Goal: Task Accomplishment & Management: Use online tool/utility

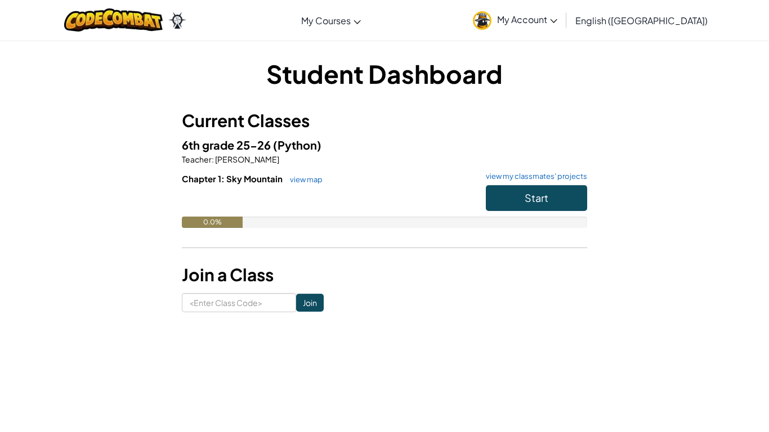
click at [557, 17] on span "My Account" at bounding box center [527, 20] width 60 height 12
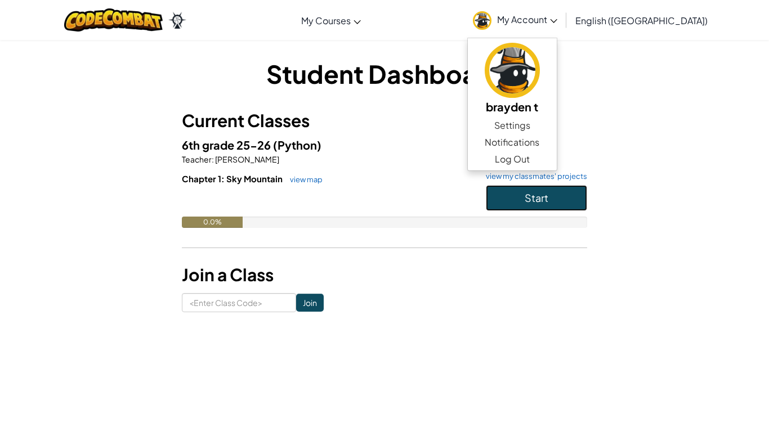
click at [515, 200] on button "Start" at bounding box center [536, 198] width 101 height 26
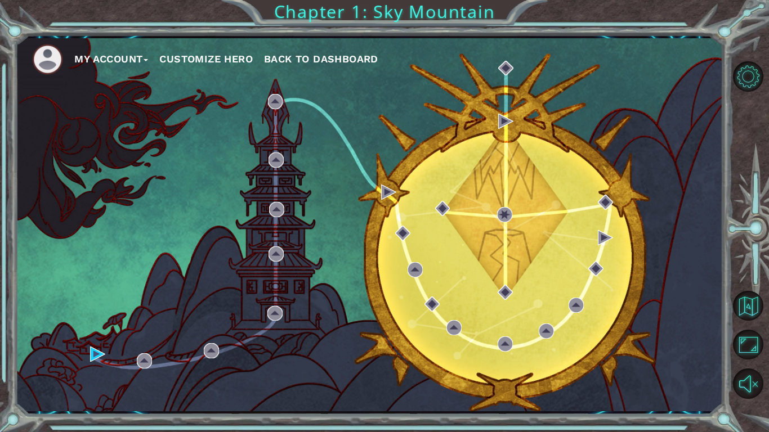
click at [515, 200] on div "My Account Customize Hero Back to Dashboard" at bounding box center [368, 224] width 707 height 373
click at [751, 75] on button "Level Options" at bounding box center [748, 76] width 30 height 30
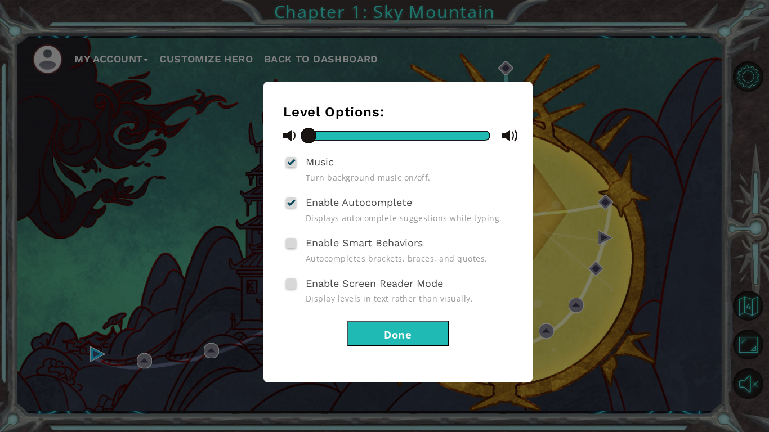
click at [208, 276] on div "Level Options: Music Turn background music on/off. Enable Autocomplete Displays…" at bounding box center [384, 216] width 769 height 432
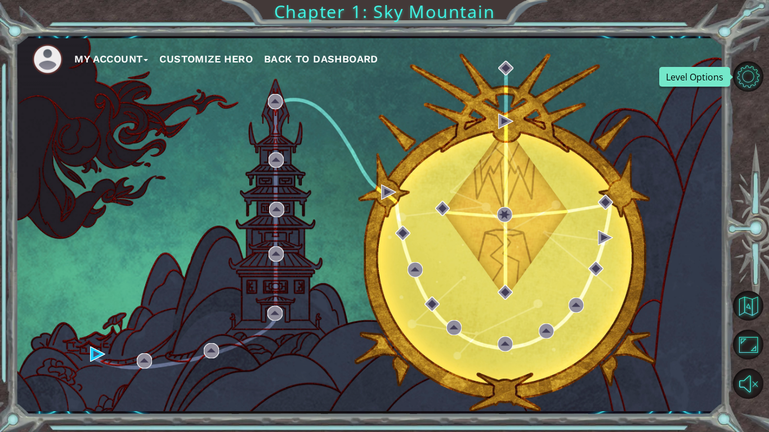
click at [51, 51] on img at bounding box center [47, 59] width 31 height 31
click at [207, 57] on button "Customize Hero" at bounding box center [205, 59] width 93 height 17
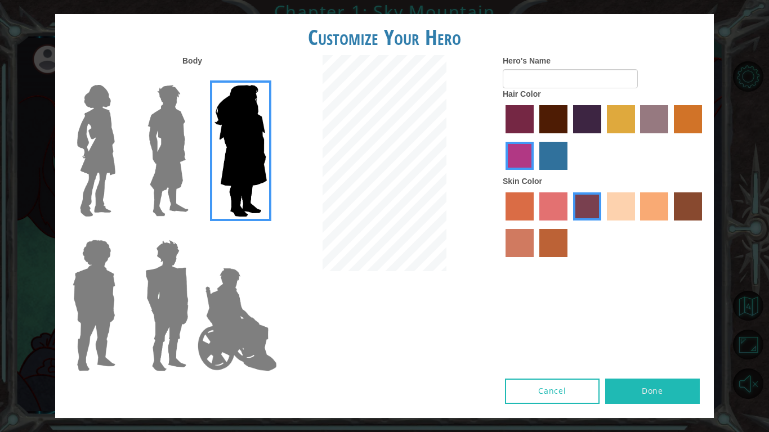
click at [176, 109] on img at bounding box center [168, 150] width 50 height 141
click at [193, 78] on input "Hero Lars" at bounding box center [193, 78] width 0 height 0
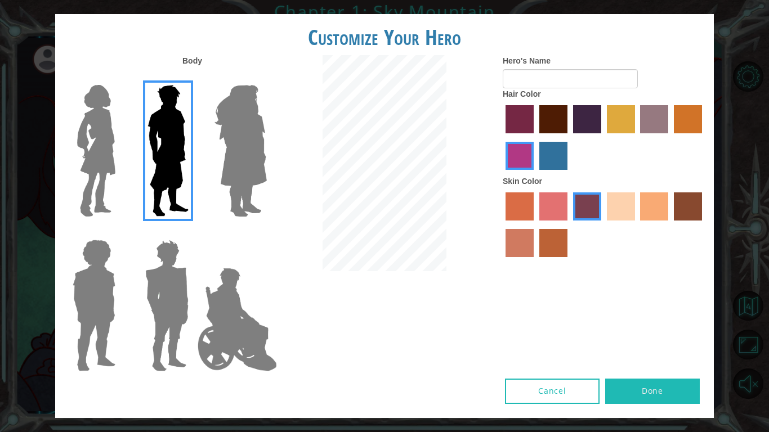
click at [100, 257] on img at bounding box center [94, 305] width 52 height 141
click at [120, 232] on input "Hero Steven" at bounding box center [120, 232] width 0 height 0
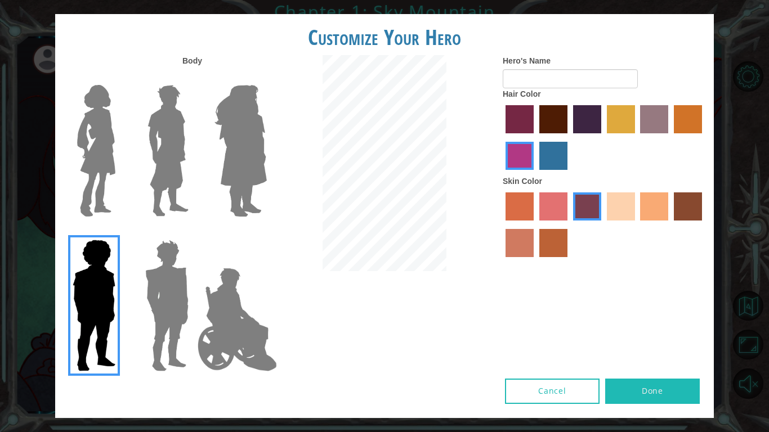
click at [156, 276] on img at bounding box center [167, 305] width 52 height 141
click at [193, 232] on input "Hero Garnet" at bounding box center [193, 232] width 0 height 0
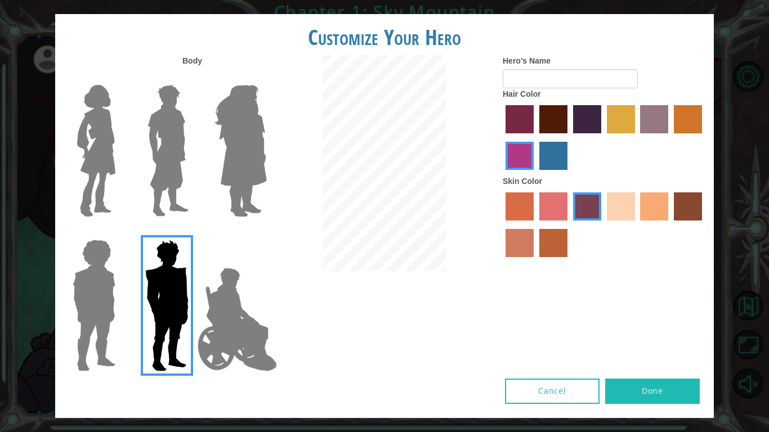
click at [166, 195] on img at bounding box center [168, 150] width 50 height 141
click at [193, 78] on input "Hero Lars" at bounding box center [193, 78] width 0 height 0
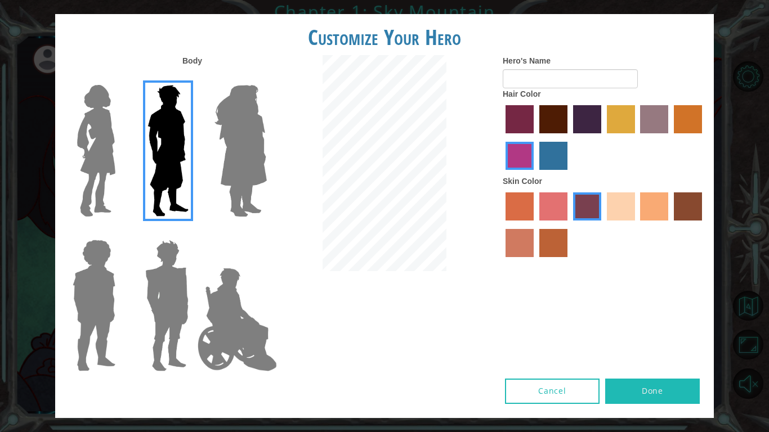
click at [562, 127] on label "maroon hair color" at bounding box center [553, 119] width 28 height 28
click at [535, 137] on input "maroon hair color" at bounding box center [535, 137] width 0 height 0
click at [569, 76] on input "Hero's Name" at bounding box center [569, 78] width 135 height 19
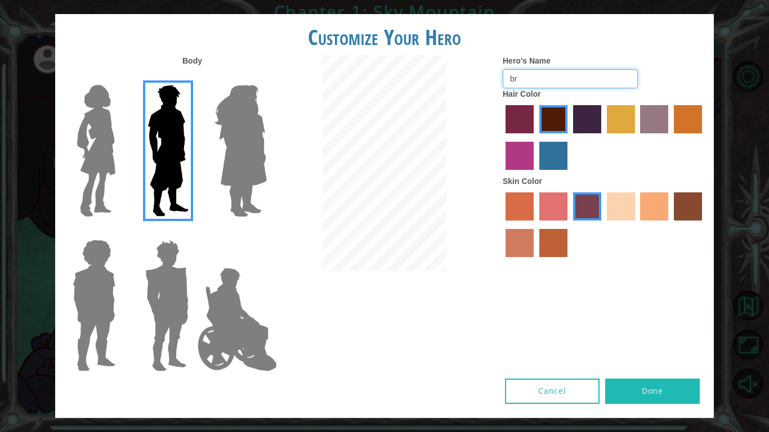
type input "b"
type input "Brayden"
click at [649, 203] on label "tacao skin color" at bounding box center [654, 206] width 28 height 28
click at [636, 224] on input "tacao skin color" at bounding box center [636, 224] width 0 height 0
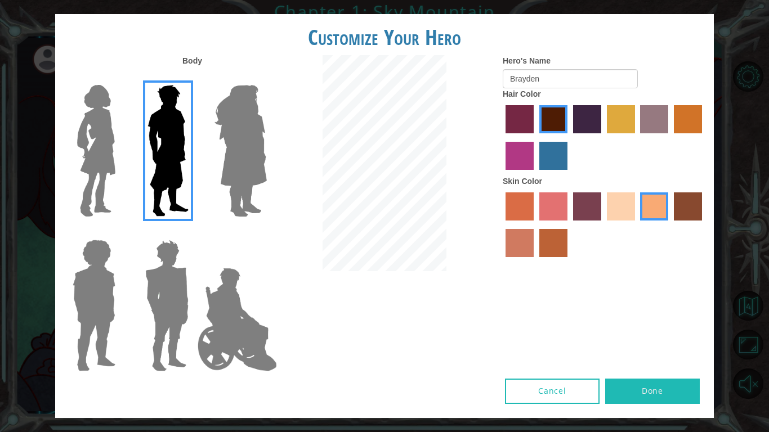
click at [541, 237] on label "smoke tree skin color" at bounding box center [553, 243] width 28 height 28
click at [535, 261] on input "smoke tree skin color" at bounding box center [535, 261] width 0 height 0
click at [644, 209] on label "tacao skin color" at bounding box center [654, 206] width 28 height 28
click at [636, 224] on input "tacao skin color" at bounding box center [636, 224] width 0 height 0
click at [184, 295] on img at bounding box center [167, 305] width 52 height 141
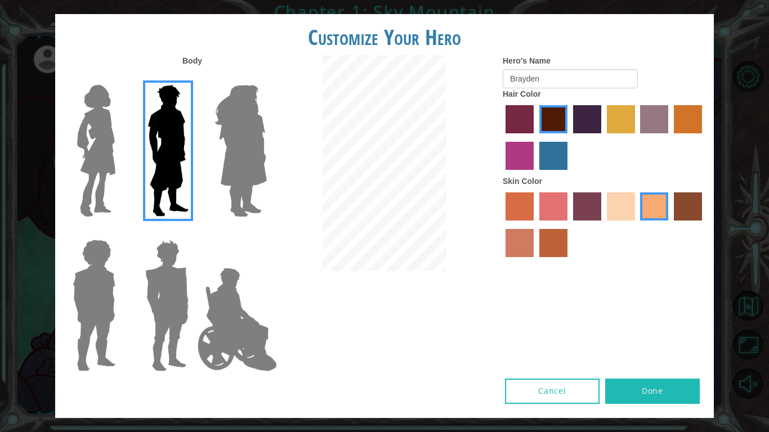
click at [193, 232] on input "Hero Garnet" at bounding box center [193, 232] width 0 height 0
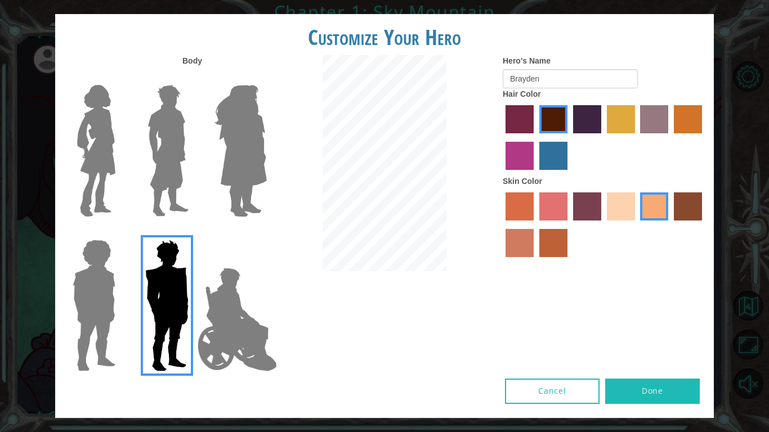
click at [91, 303] on img at bounding box center [94, 305] width 52 height 141
click at [120, 232] on input "Hero Steven" at bounding box center [120, 232] width 0 height 0
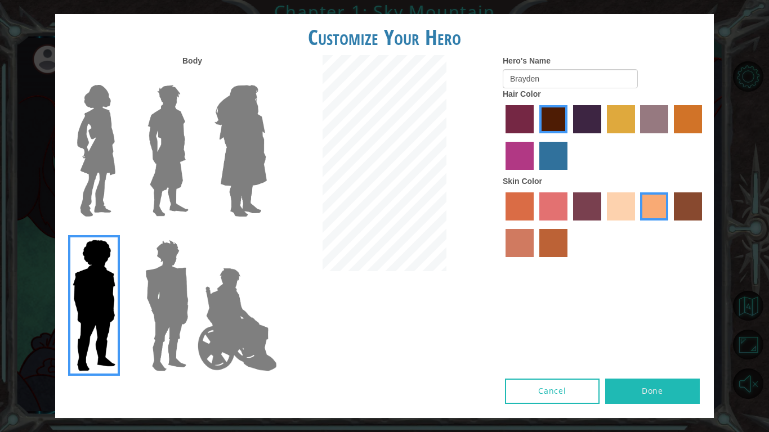
click at [241, 192] on img at bounding box center [240, 150] width 61 height 141
click at [266, 78] on input "Hero Amethyst" at bounding box center [266, 78] width 0 height 0
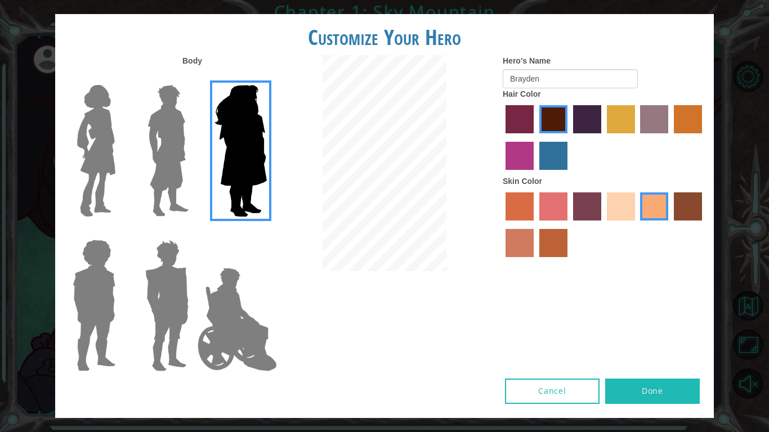
click at [104, 160] on img at bounding box center [96, 150] width 47 height 141
click at [120, 78] on input "Hero Connie" at bounding box center [120, 78] width 0 height 0
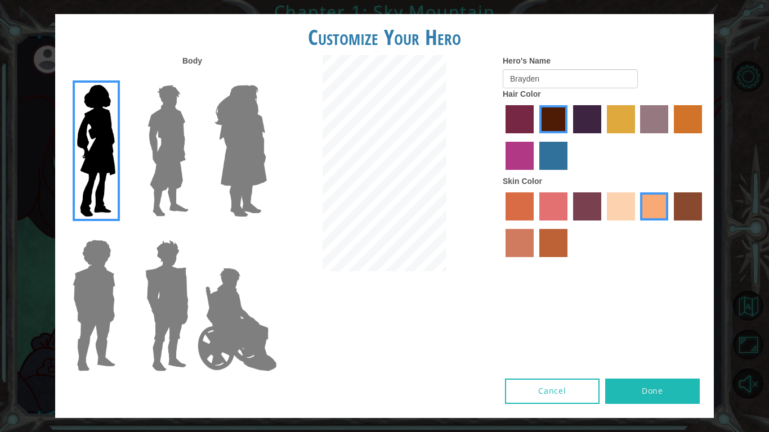
click at [153, 161] on img at bounding box center [168, 150] width 50 height 141
click at [193, 78] on input "Hero Lars" at bounding box center [193, 78] width 0 height 0
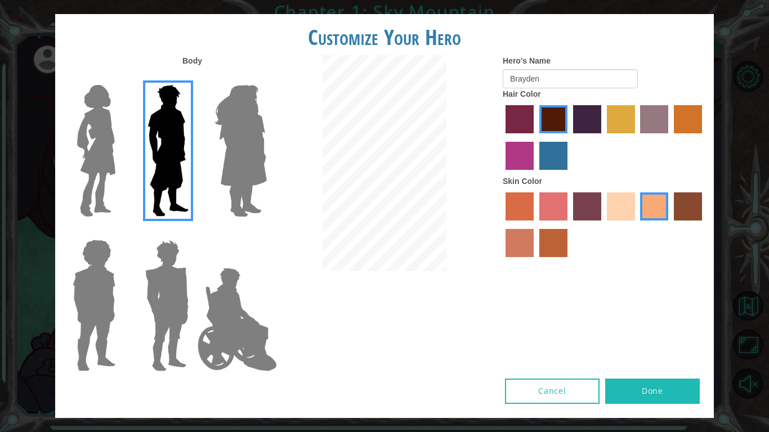
click at [171, 271] on img at bounding box center [167, 305] width 52 height 141
click at [193, 232] on input "Hero Garnet" at bounding box center [193, 232] width 0 height 0
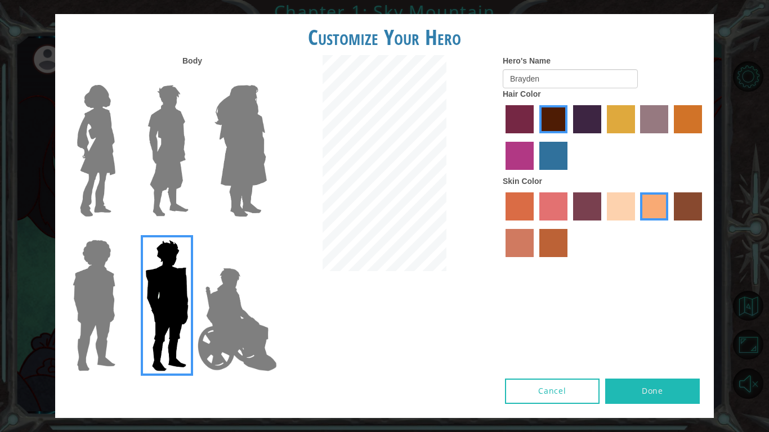
click at [240, 308] on img at bounding box center [237, 319] width 88 height 113
click at [266, 232] on input "Hero Jamie" at bounding box center [266, 232] width 0 height 0
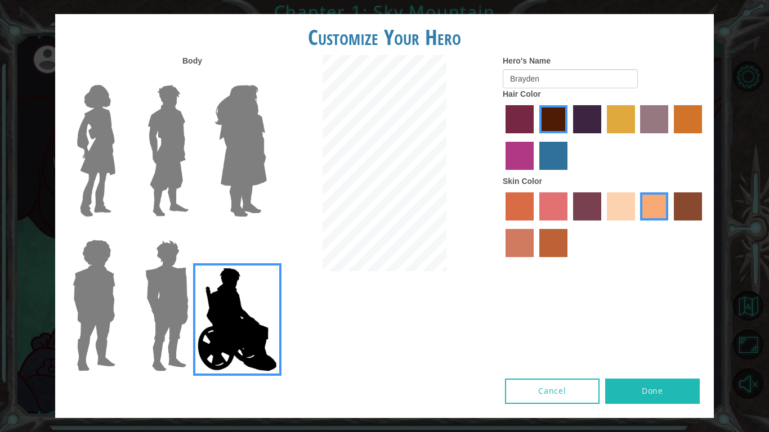
click at [179, 300] on img at bounding box center [167, 305] width 52 height 141
click at [193, 232] on input "Hero Garnet" at bounding box center [193, 232] width 0 height 0
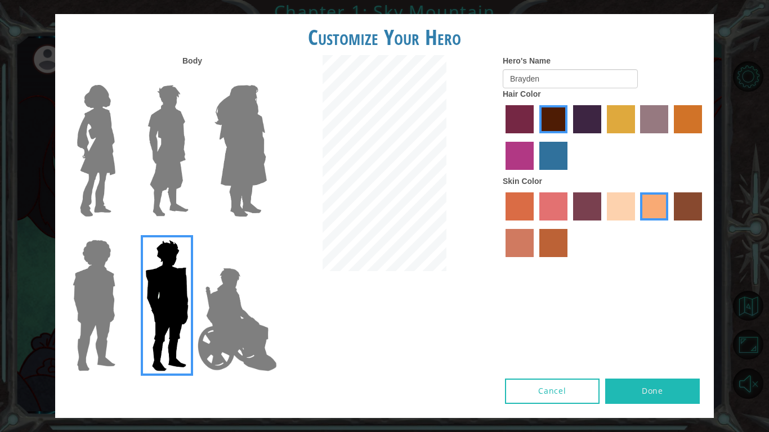
click at [651, 388] on button "Done" at bounding box center [652, 391] width 95 height 25
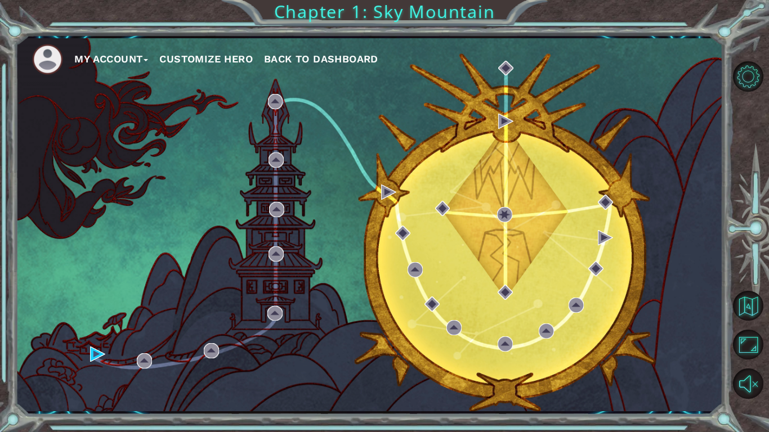
click at [115, 55] on button "My Account" at bounding box center [111, 59] width 74 height 17
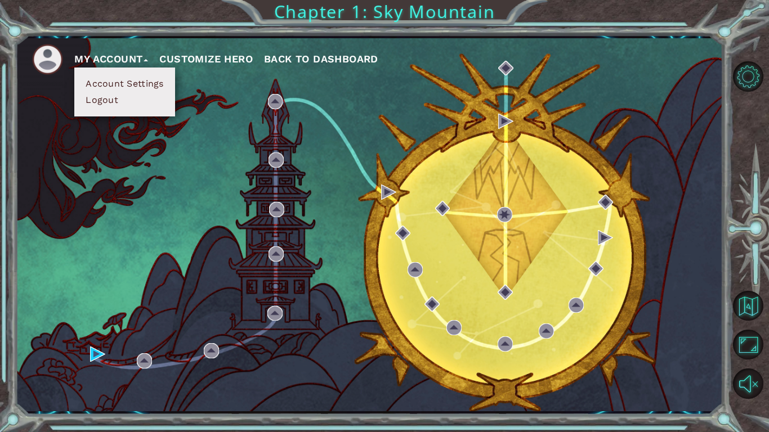
click at [24, 82] on div "My Account Account Settings Logout Customize Hero Back to Dashboard" at bounding box center [368, 224] width 707 height 373
click at [439, 361] on div "My Account Account Settings Logout Customize Hero Back to Dashboard" at bounding box center [368, 224] width 707 height 373
click at [456, 245] on div "My Account Account Settings Logout Customize Hero Back to Dashboard" at bounding box center [368, 224] width 707 height 373
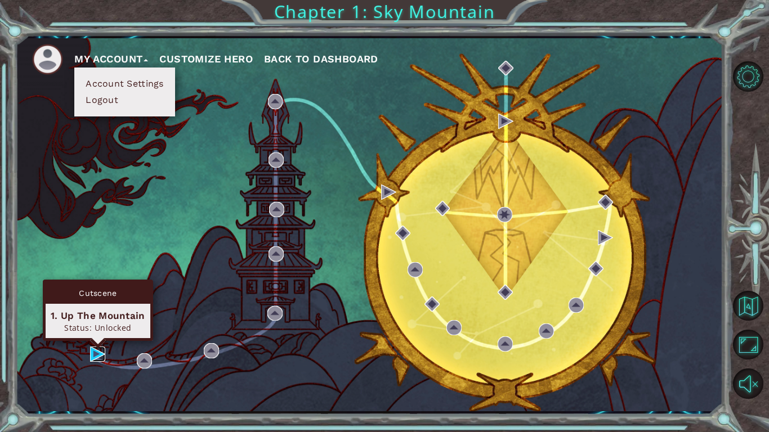
click at [95, 355] on img at bounding box center [97, 354] width 15 height 15
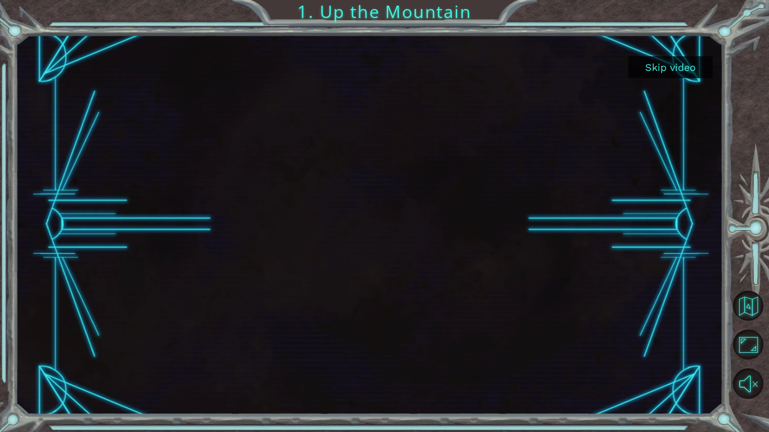
click at [347, 277] on div at bounding box center [369, 224] width 676 height 380
click at [359, 243] on div at bounding box center [369, 224] width 676 height 380
click at [301, 260] on div at bounding box center [369, 224] width 676 height 380
click at [335, 257] on div at bounding box center [369, 224] width 676 height 380
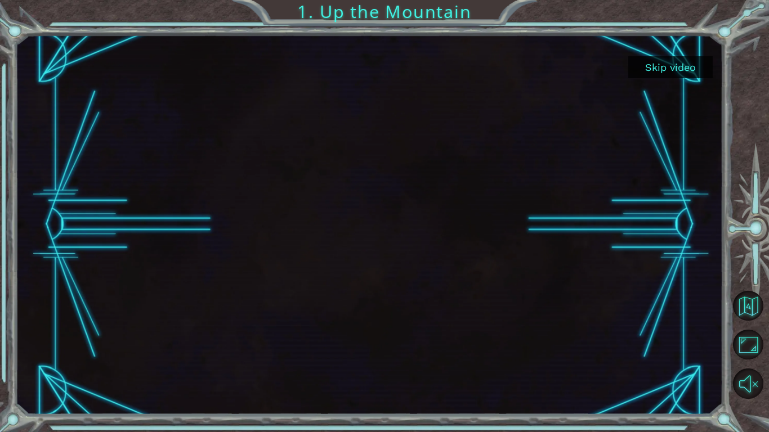
click at [648, 64] on button "Skip video" at bounding box center [670, 67] width 84 height 22
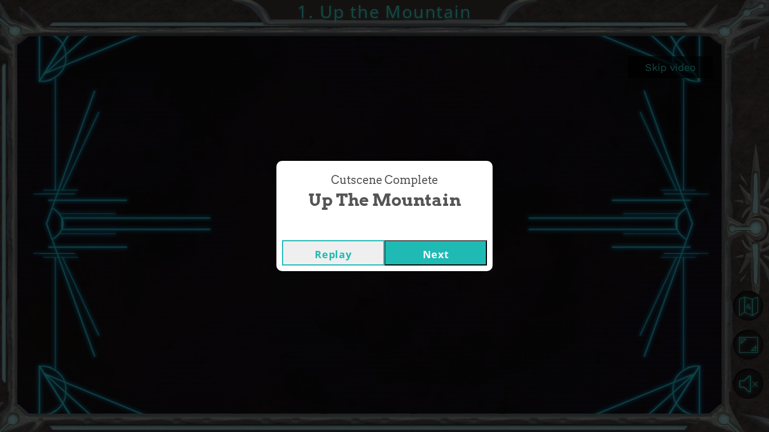
click at [423, 259] on button "Next" at bounding box center [435, 252] width 102 height 25
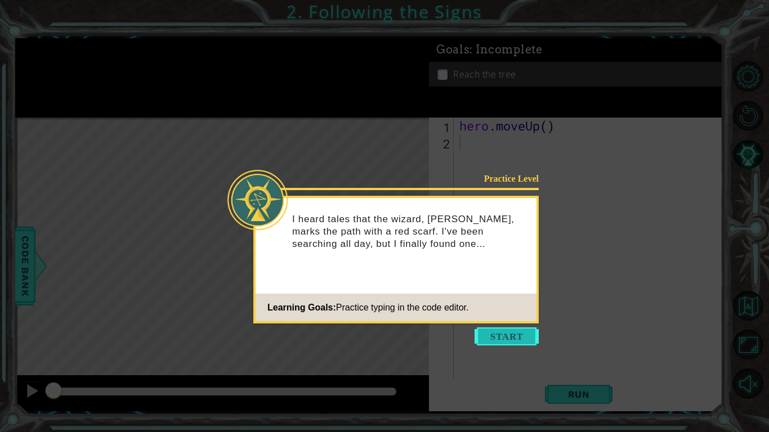
click at [506, 330] on button "Start" at bounding box center [506, 336] width 64 height 18
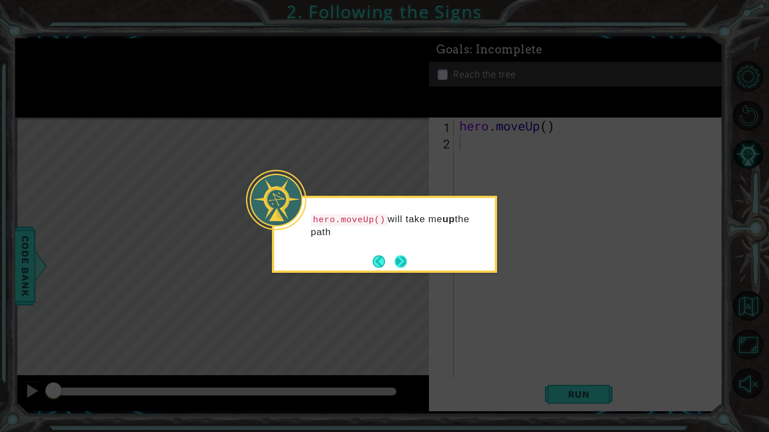
click at [398, 266] on button "Next" at bounding box center [400, 261] width 12 height 12
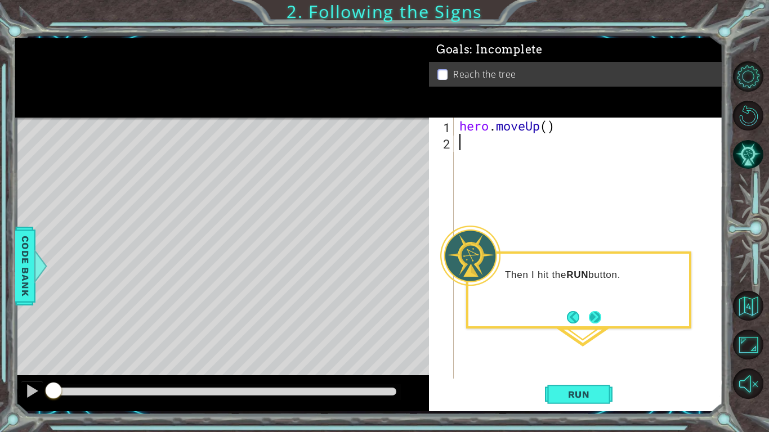
click at [597, 313] on button "Next" at bounding box center [595, 317] width 12 height 12
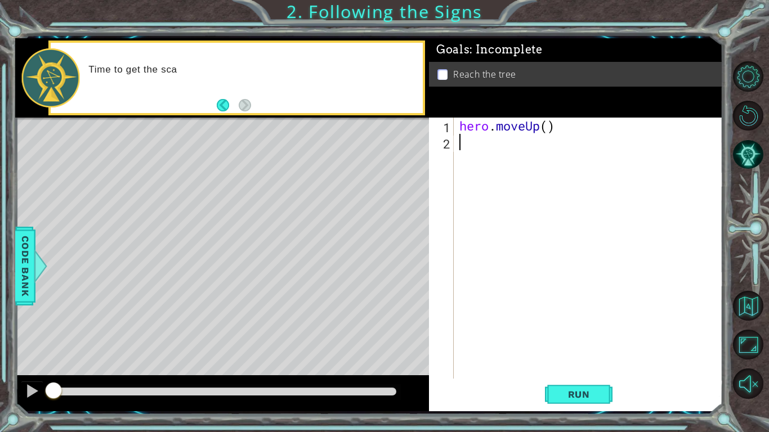
click at [548, 125] on div "hero . moveUp ( )" at bounding box center [591, 265] width 268 height 294
type textarea "hero.moveUp(2)"
click at [565, 398] on span "Run" at bounding box center [578, 394] width 44 height 11
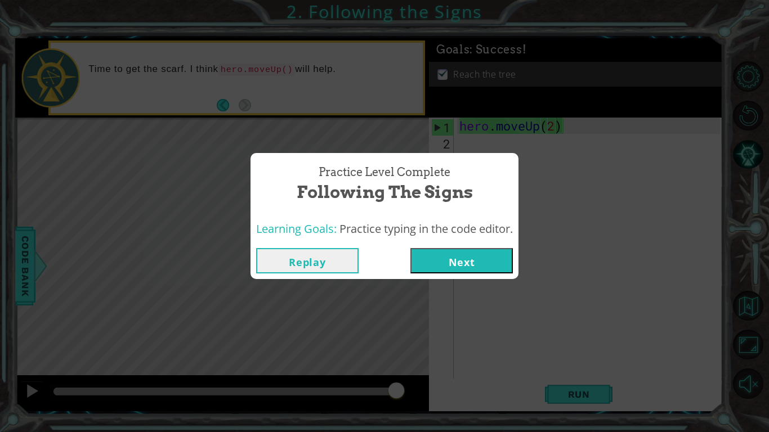
click at [460, 262] on button "Next" at bounding box center [461, 260] width 102 height 25
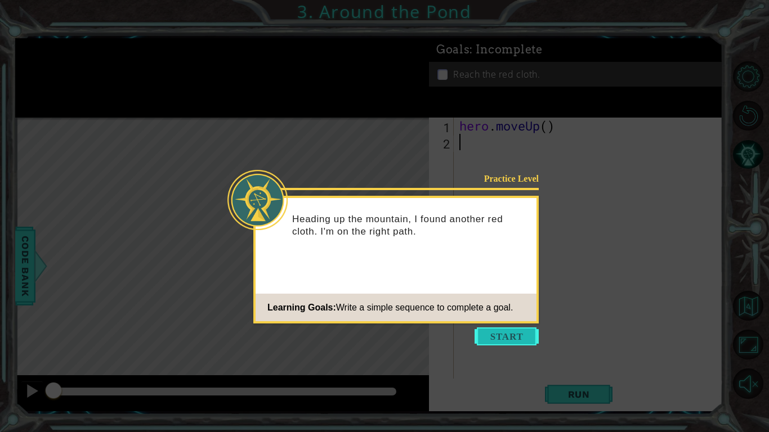
click at [510, 336] on button "Start" at bounding box center [506, 336] width 64 height 18
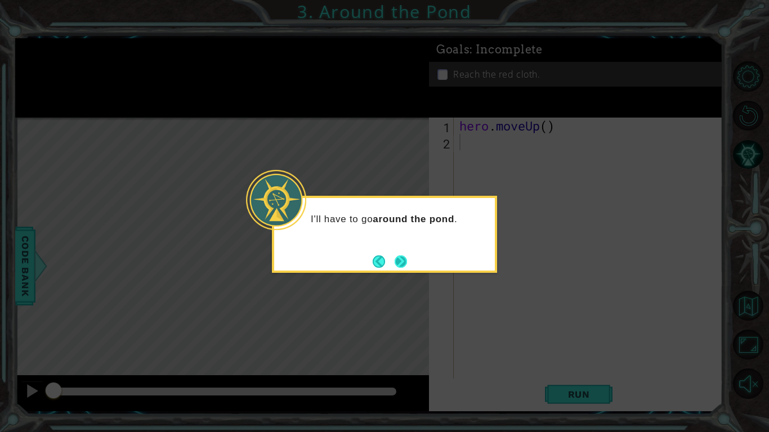
click at [397, 258] on button "Next" at bounding box center [400, 261] width 12 height 12
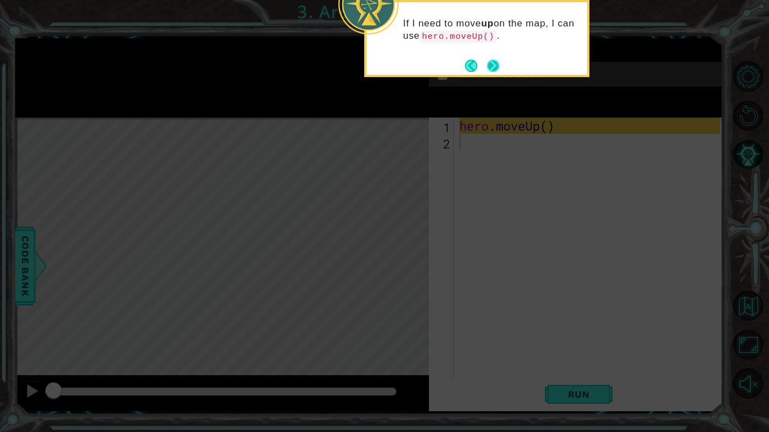
click at [492, 66] on button "Next" at bounding box center [493, 66] width 12 height 12
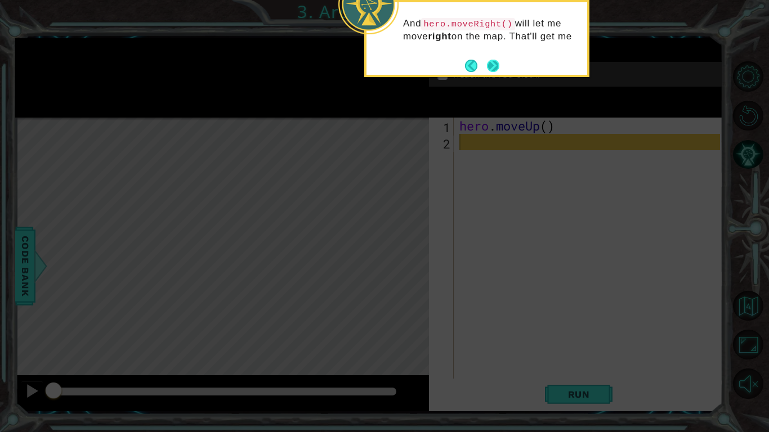
click at [492, 62] on button "Next" at bounding box center [493, 66] width 12 height 12
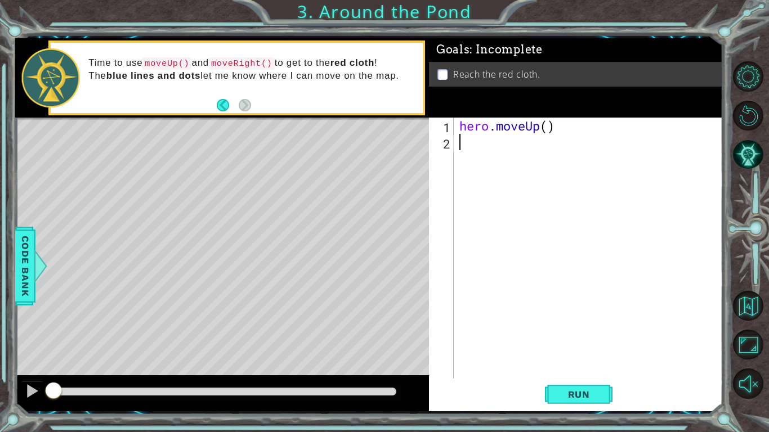
click at [434, 140] on div "2" at bounding box center [442, 144] width 23 height 16
type textarea "h"
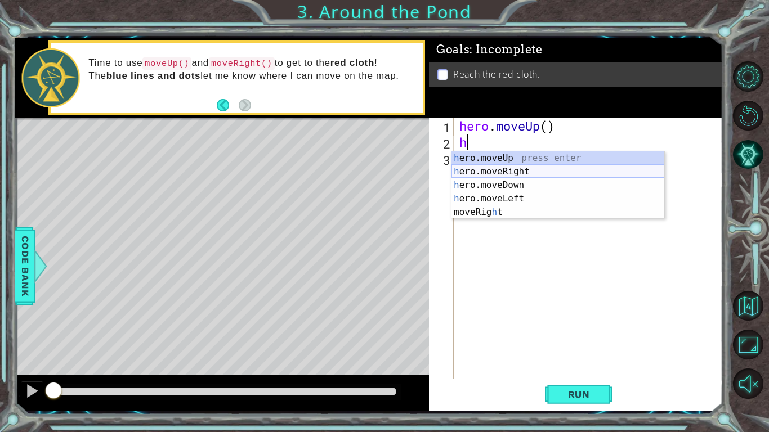
click at [518, 168] on div "h ero.moveUp press enter h ero.moveRight press enter h ero.moveDown press enter…" at bounding box center [557, 198] width 213 height 95
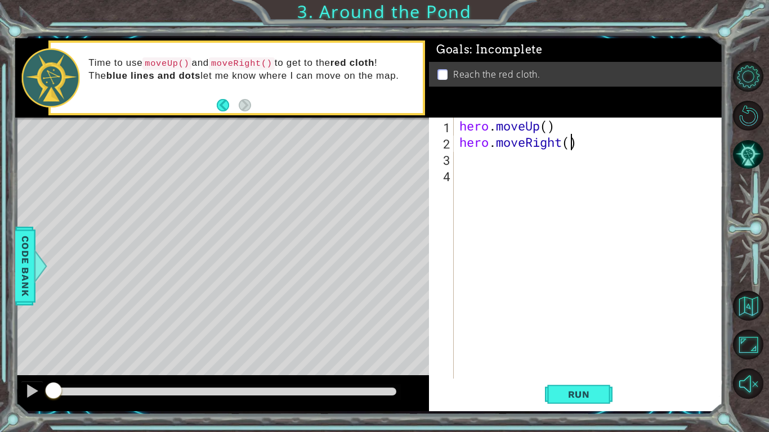
click at [571, 143] on div "hero . moveUp ( ) hero . moveRight ( )" at bounding box center [591, 265] width 268 height 294
click at [547, 127] on div "hero . moveUp ( ) hero . moveRight ( 1 )" at bounding box center [591, 265] width 268 height 294
type textarea "hero.moveUp(2)"
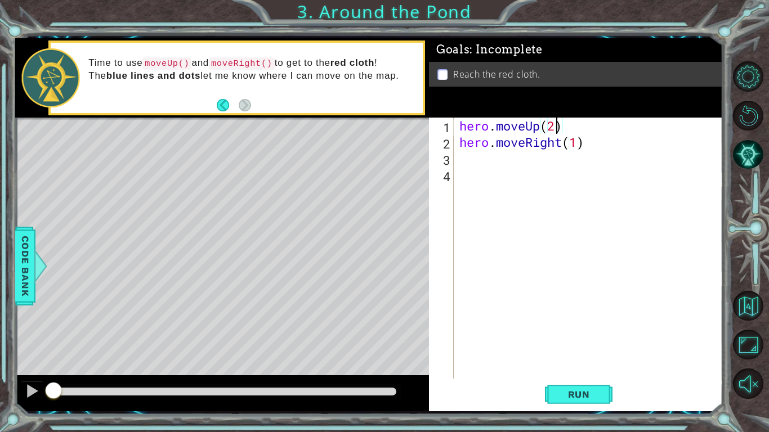
click at [468, 159] on div "hero . moveUp ( 2 ) hero . moveRight ( 1 )" at bounding box center [591, 265] width 268 height 294
type textarea "h"
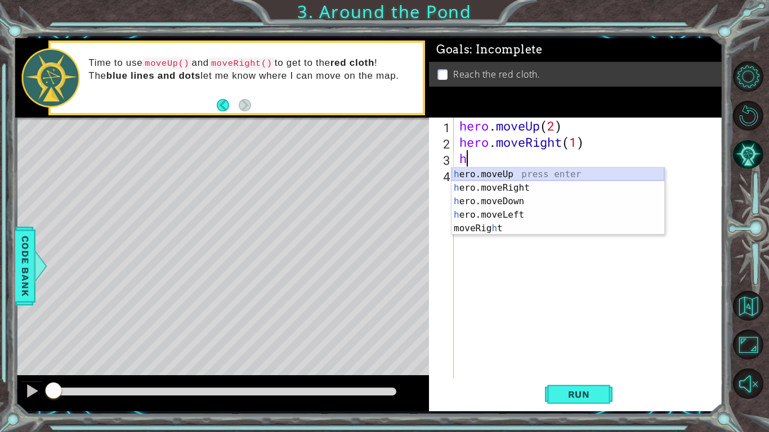
click at [503, 173] on div "h ero.moveUp press enter h ero.moveRight press enter h ero.moveDown press enter…" at bounding box center [557, 215] width 213 height 95
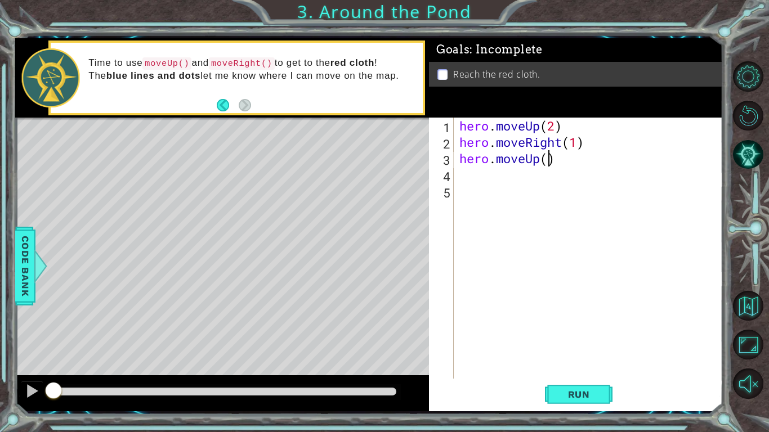
click at [550, 166] on div "hero . moveUp ( 2 ) hero . moveRight ( 1 ) hero . moveUp ( )" at bounding box center [591, 265] width 268 height 294
type textarea "hero.moveUp(1)"
click at [573, 397] on span "Run" at bounding box center [578, 394] width 44 height 11
